Goal: Information Seeking & Learning: Learn about a topic

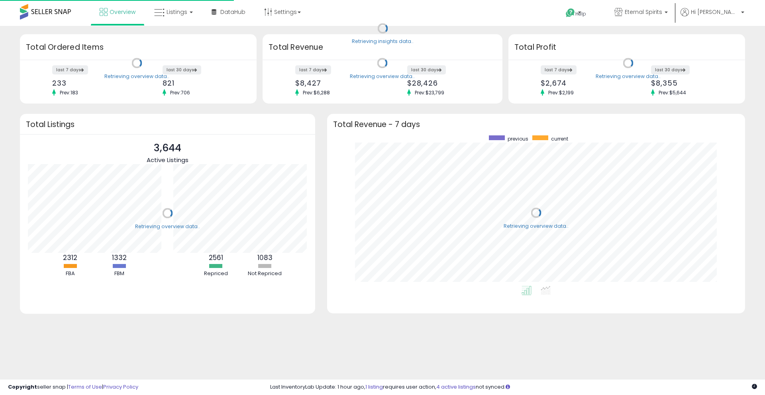
scroll to position [151, 402]
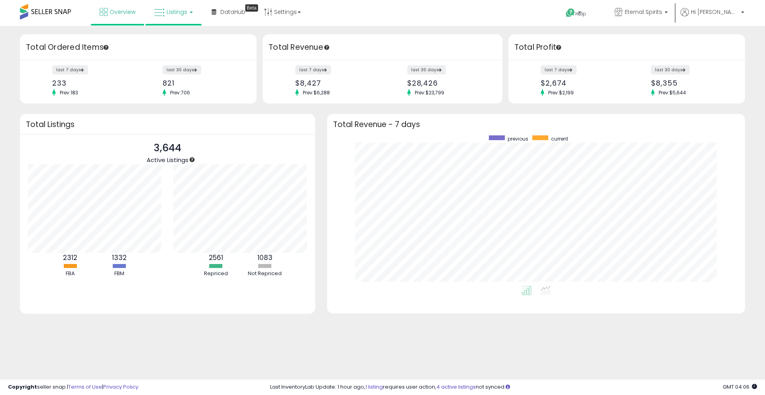
click at [170, 14] on span "Listings" at bounding box center [177, 12] width 21 height 8
click at [172, 43] on icon at bounding box center [179, 39] width 35 height 10
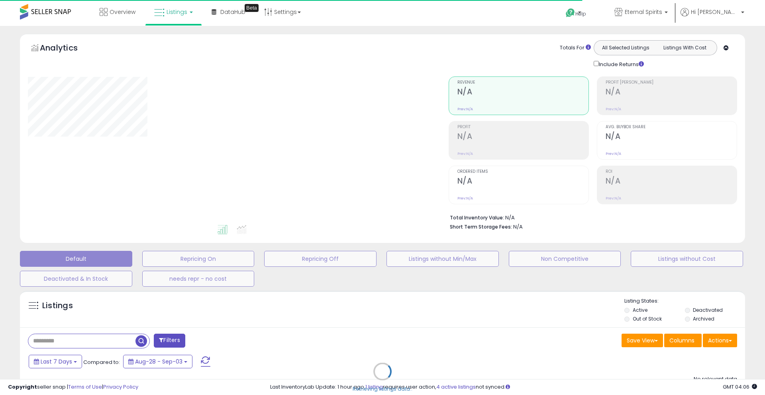
click at [76, 347] on div "Retrieving listings data.." at bounding box center [382, 378] width 737 height 182
click at [75, 343] on div "Retrieving listings data.." at bounding box center [382, 378] width 737 height 182
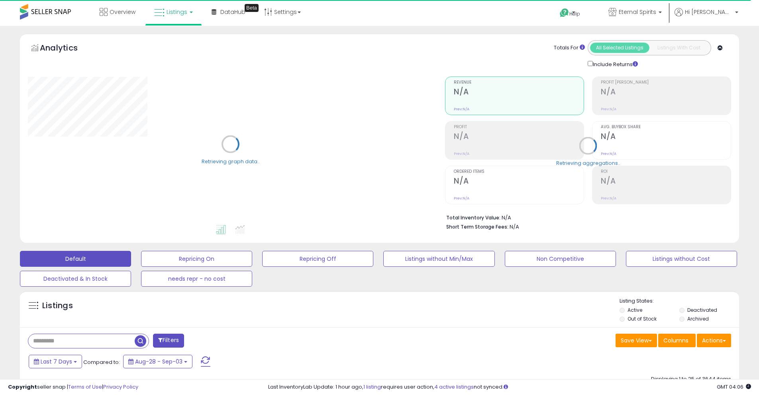
click at [68, 338] on input "text" at bounding box center [81, 341] width 106 height 14
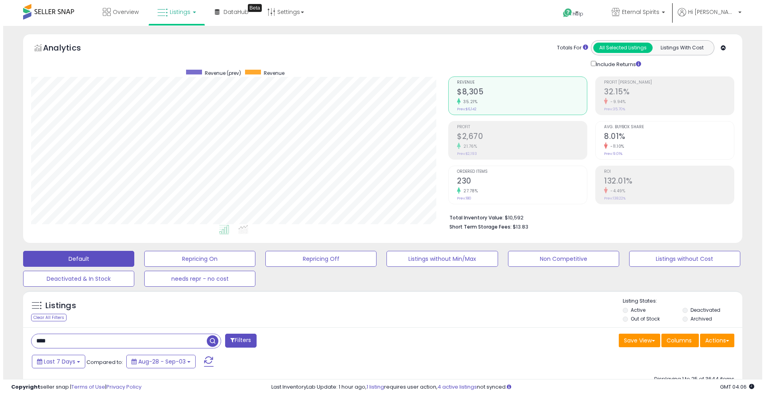
scroll to position [163, 417]
type input "**********"
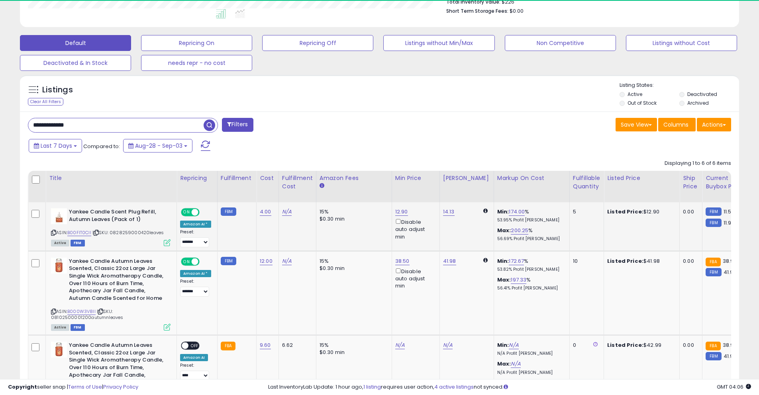
scroll to position [163, 417]
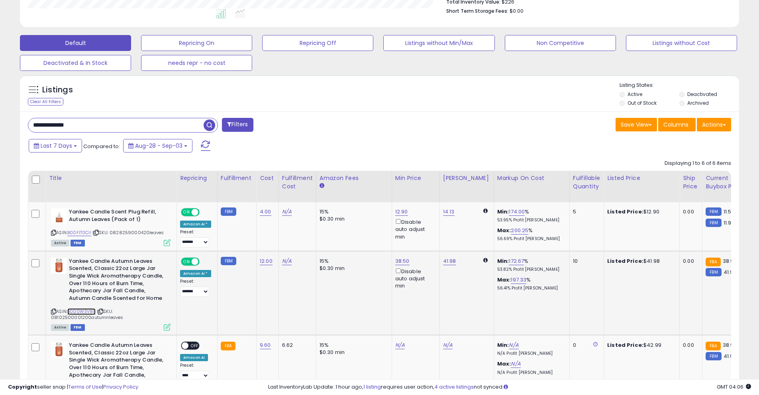
click at [88, 313] on link "B000W3V8II" at bounding box center [81, 312] width 28 height 7
click at [88, 311] on link "B000W3V8II" at bounding box center [81, 312] width 28 height 7
